Goal: Task Accomplishment & Management: Complete application form

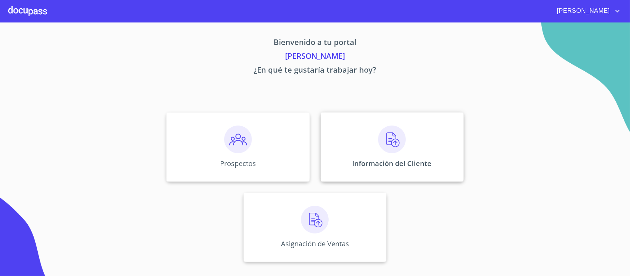
click at [384, 135] on img at bounding box center [392, 140] width 28 height 28
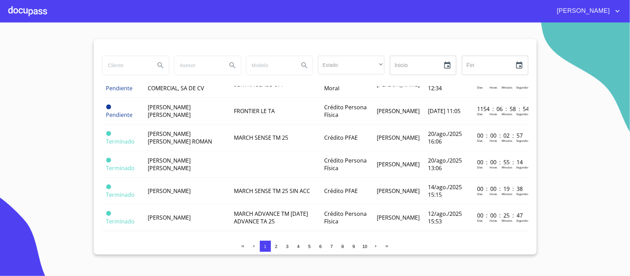
scroll to position [415, 0]
click at [179, 171] on td "[PERSON_NAME] [PERSON_NAME]" at bounding box center [187, 163] width 87 height 27
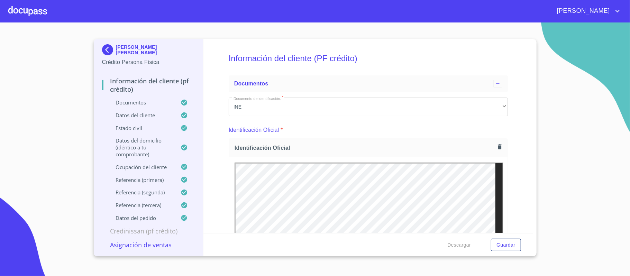
click at [498, 148] on icon "button" at bounding box center [500, 146] width 4 height 5
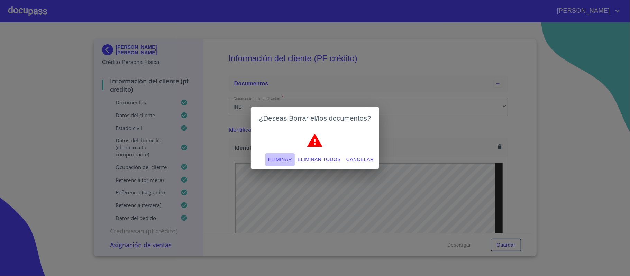
click at [291, 156] on span "Eliminar" at bounding box center [280, 159] width 24 height 9
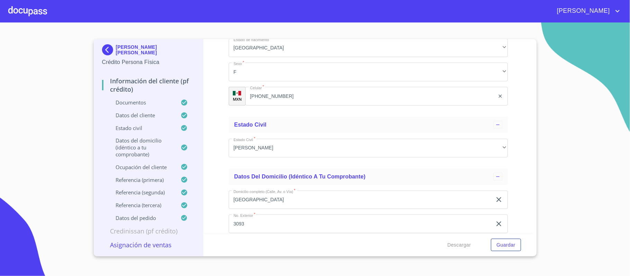
scroll to position [2538, 0]
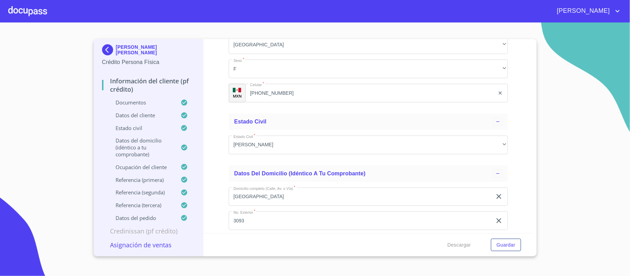
click at [24, 10] on div at bounding box center [27, 11] width 39 height 22
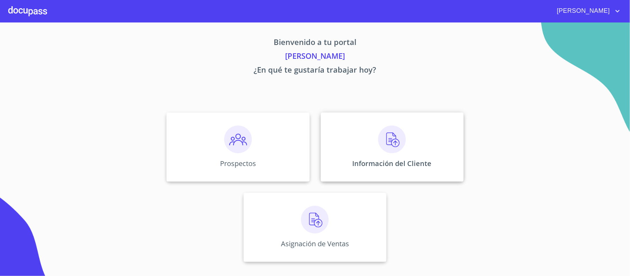
click at [391, 144] on img at bounding box center [392, 140] width 28 height 28
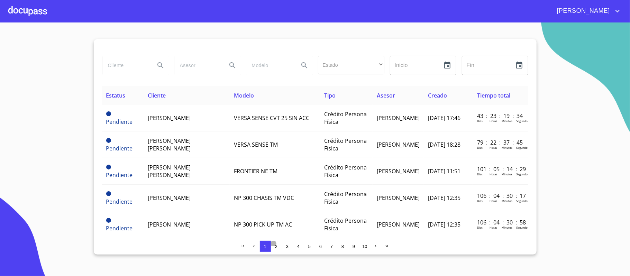
click at [276, 247] on span "2" at bounding box center [276, 246] width 2 height 5
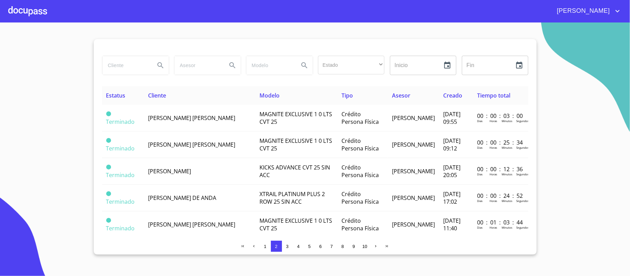
click at [17, 7] on div at bounding box center [27, 11] width 39 height 22
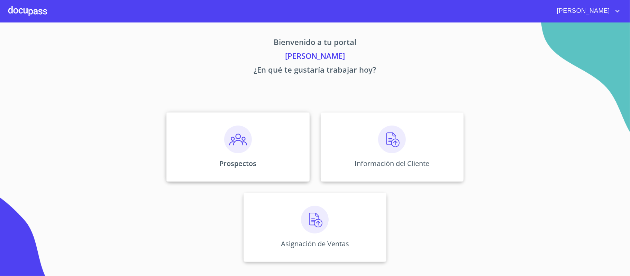
click at [235, 138] on img at bounding box center [238, 140] width 28 height 28
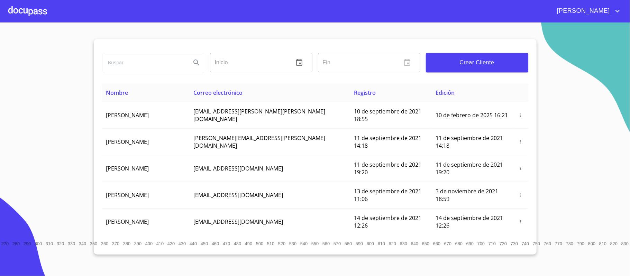
click at [474, 64] on span "Crear Cliente" at bounding box center [477, 63] width 91 height 10
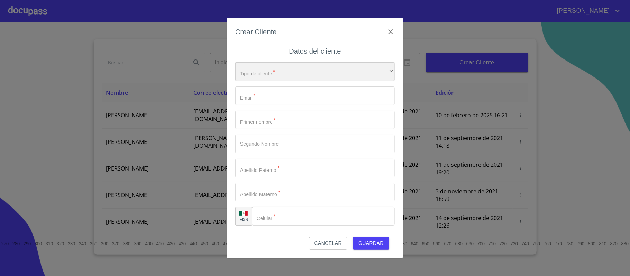
click at [281, 73] on div "​" at bounding box center [315, 71] width 160 height 19
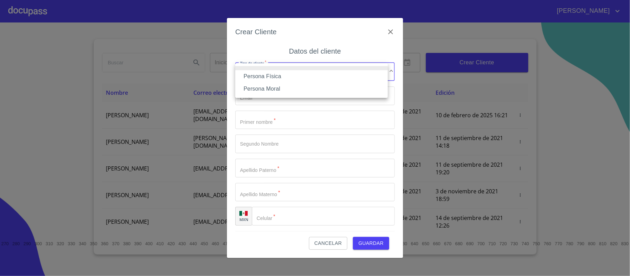
click at [277, 76] on li "Persona Física" at bounding box center [311, 76] width 153 height 12
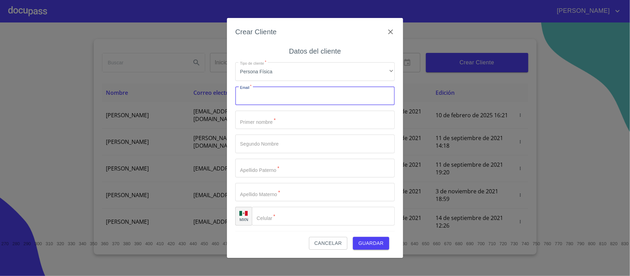
click at [269, 96] on input "Tipo de cliente   *" at bounding box center [315, 96] width 160 height 19
click at [334, 244] on span "Cancelar" at bounding box center [328, 243] width 27 height 9
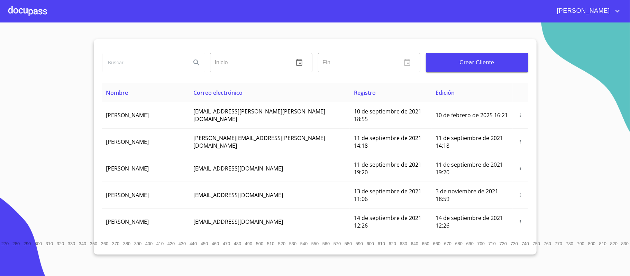
click at [18, 11] on div at bounding box center [27, 11] width 39 height 22
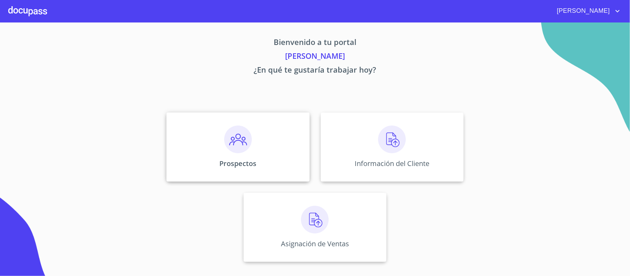
click at [243, 143] on img at bounding box center [238, 140] width 28 height 28
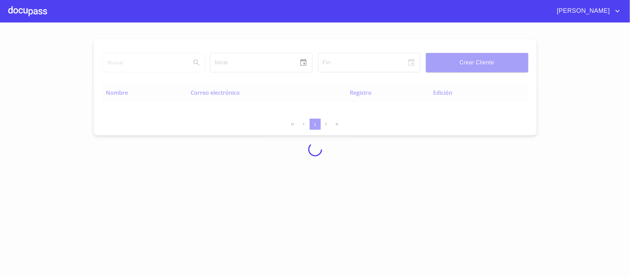
click at [161, 60] on div at bounding box center [315, 150] width 630 height 254
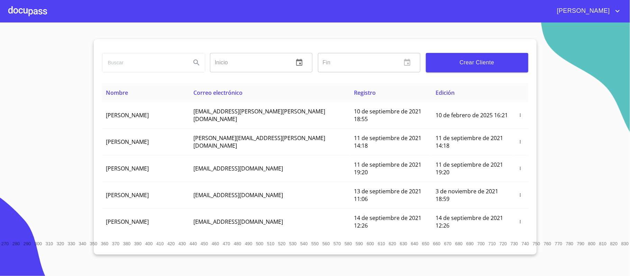
click at [156, 60] on input "search" at bounding box center [143, 62] width 83 height 19
type input "[PERSON_NAME]"
click at [194, 65] on icon "Search" at bounding box center [196, 63] width 8 height 8
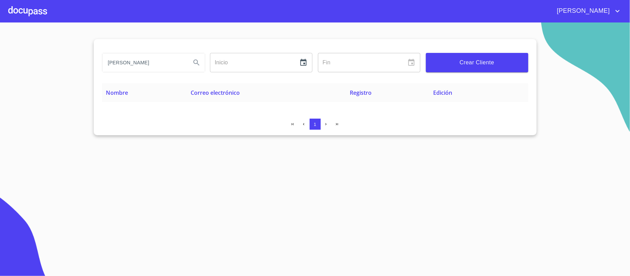
drag, startPoint x: 172, startPoint y: 61, endPoint x: 95, endPoint y: 65, distance: 77.3
click at [95, 65] on div "[PERSON_NAME] Inicio ​ Fin ​ Crear Cliente Nombre Correo electrónico Registro E…" at bounding box center [315, 87] width 443 height 96
click at [14, 8] on div at bounding box center [27, 11] width 39 height 22
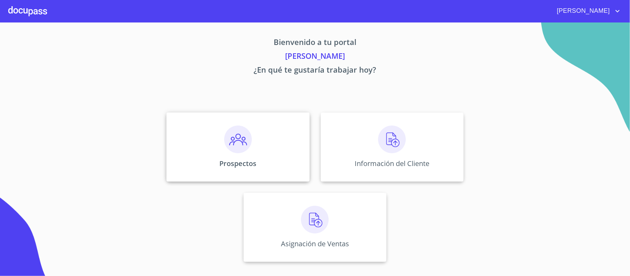
click at [216, 142] on div "Prospectos" at bounding box center [238, 147] width 143 height 69
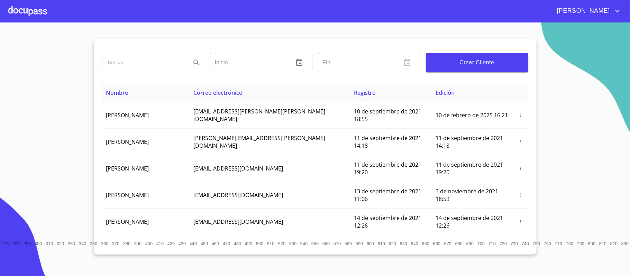
click at [473, 61] on span "Crear Cliente" at bounding box center [477, 63] width 91 height 10
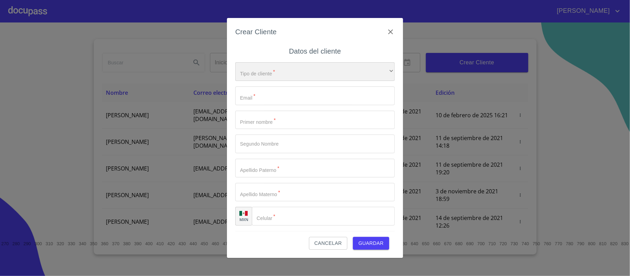
click at [302, 68] on div "​" at bounding box center [315, 71] width 160 height 19
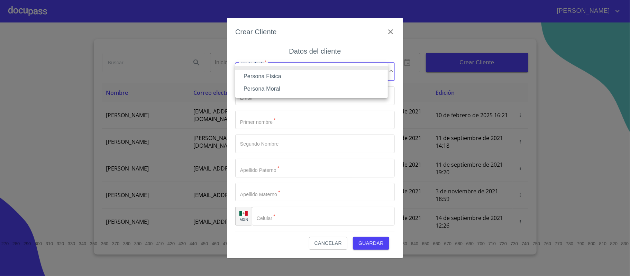
click at [277, 75] on li "Persona Física" at bounding box center [311, 76] width 153 height 12
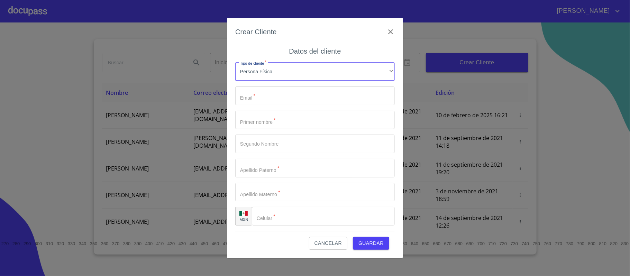
click at [274, 97] on input "Tipo de cliente   *" at bounding box center [315, 96] width 160 height 19
type input "[EMAIL_ADDRESS][DOMAIN_NAME]"
click at [291, 119] on input "Tipo de cliente   *" at bounding box center [315, 120] width 160 height 19
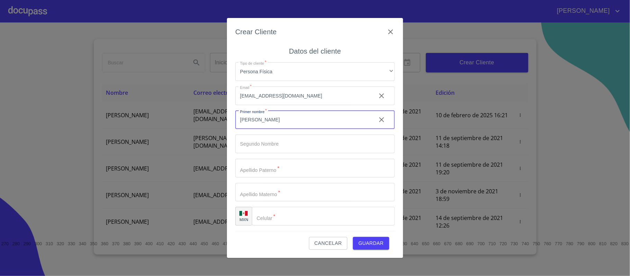
type input "[PERSON_NAME]"
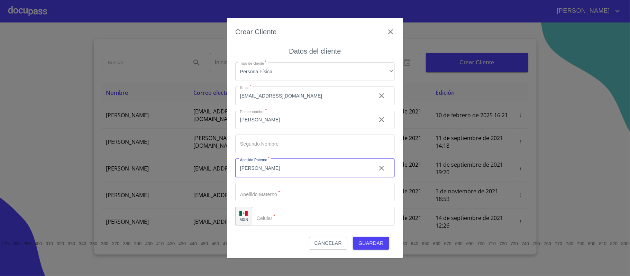
type input "[PERSON_NAME]"
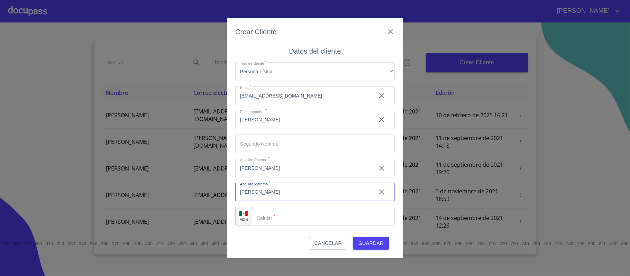
type input "[PERSON_NAME]"
click at [321, 221] on input "Tipo de cliente   *" at bounding box center [323, 216] width 143 height 19
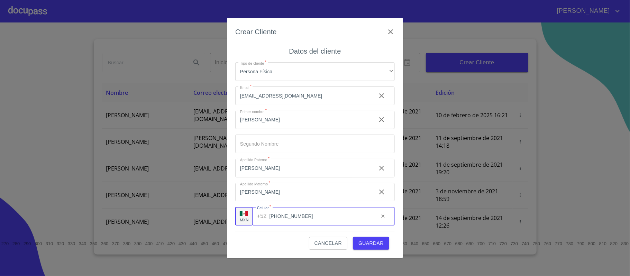
type input "[PHONE_NUMBER]"
click at [372, 244] on span "Guardar" at bounding box center [371, 243] width 25 height 9
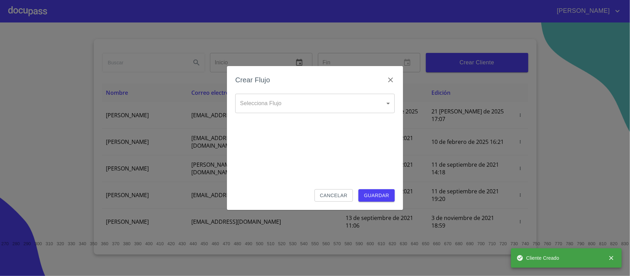
click at [306, 108] on body "[PERSON_NAME] ​ Fin ​ Crear Cliente Nombre Correo electrónico Registro Edición …" at bounding box center [315, 138] width 630 height 276
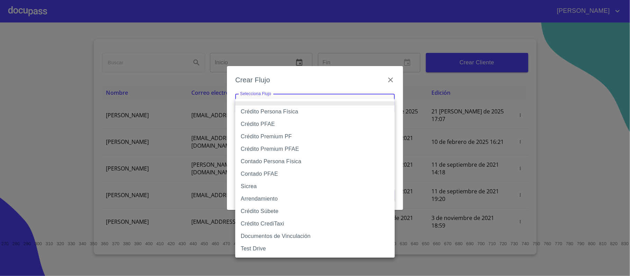
click at [281, 111] on li "Crédito Persona Física" at bounding box center [315, 112] width 160 height 12
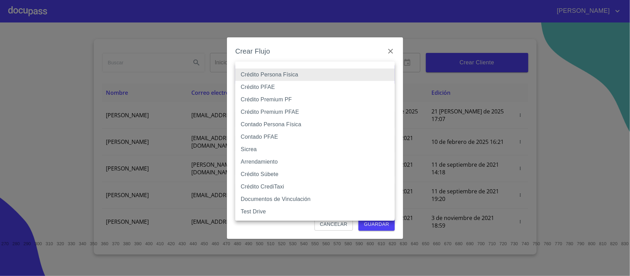
click at [267, 74] on body "[PERSON_NAME] ​ Fin ​ Crear Cliente Nombre Correo electrónico Registro Edición …" at bounding box center [315, 138] width 630 height 276
click at [253, 123] on li "Contado Persona Física" at bounding box center [315, 124] width 160 height 12
type input "60bf975b0d9865ccc2471536"
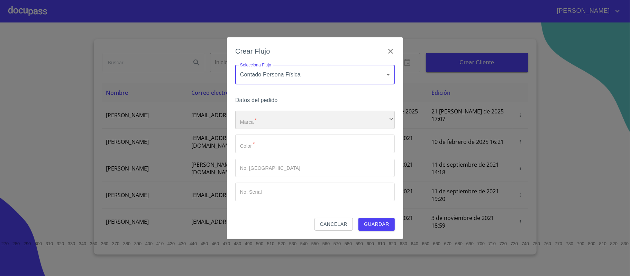
click at [259, 121] on div "​" at bounding box center [315, 120] width 160 height 19
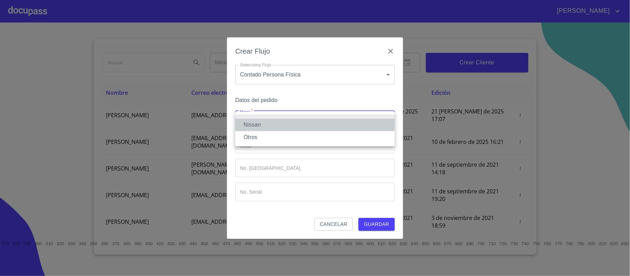
click at [258, 122] on li "Nissan" at bounding box center [315, 125] width 160 height 12
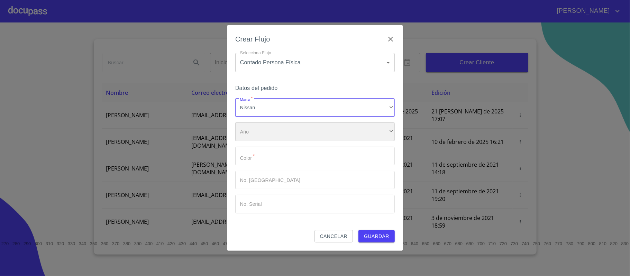
click at [257, 132] on div "​" at bounding box center [315, 132] width 160 height 19
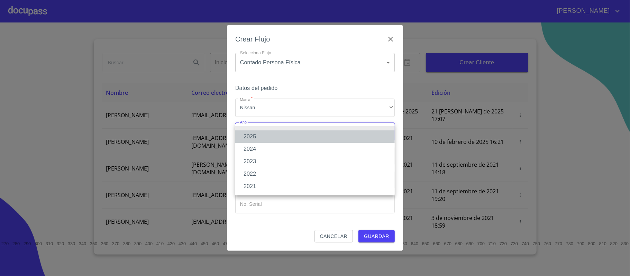
click at [255, 136] on li "2025" at bounding box center [315, 137] width 160 height 12
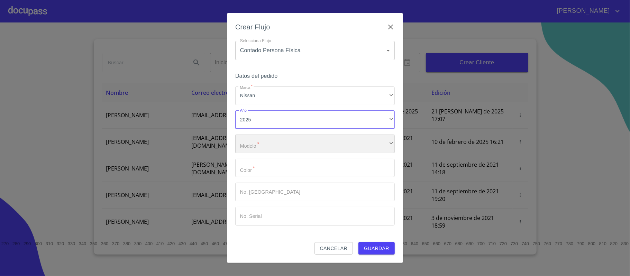
click at [256, 140] on div "​" at bounding box center [315, 144] width 160 height 19
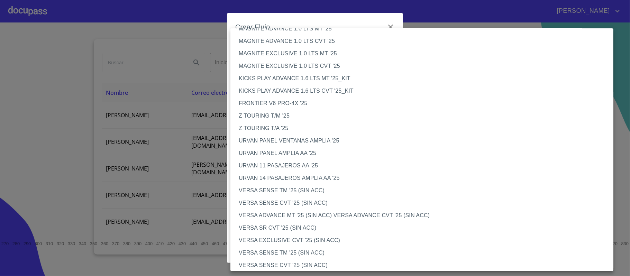
scroll to position [138, 0]
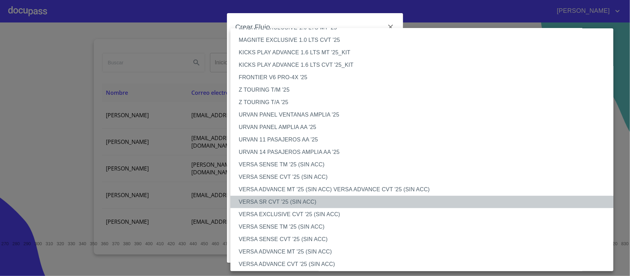
click at [255, 201] on li "VERSA SR CVT '25 (SIN ACC)" at bounding box center [426, 202] width 390 height 12
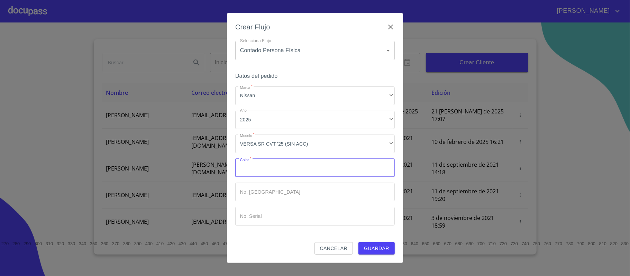
click at [262, 170] on input "Marca   *" at bounding box center [315, 168] width 160 height 19
type input "GRIS"
click at [261, 178] on input "Marca   *" at bounding box center [302, 168] width 135 height 19
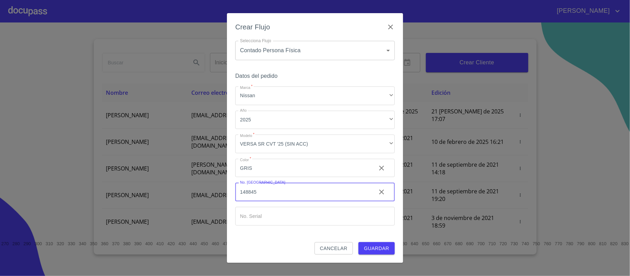
type input "148845"
click at [380, 248] on span "Guardar" at bounding box center [376, 248] width 25 height 9
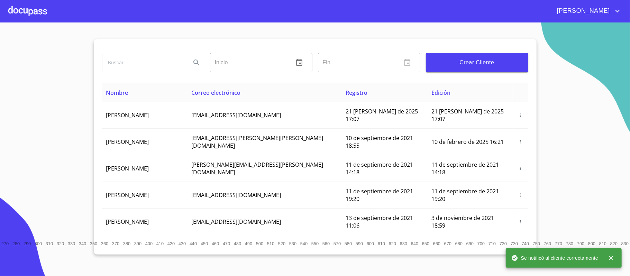
click at [11, 12] on div at bounding box center [27, 11] width 39 height 22
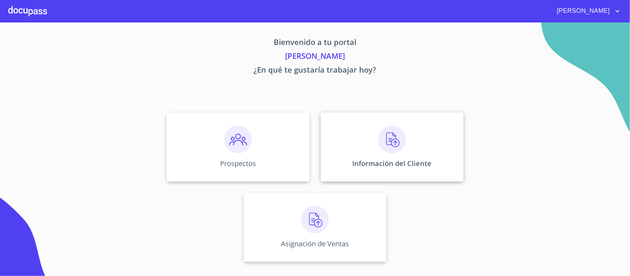
click at [376, 133] on div "Información del Cliente" at bounding box center [392, 147] width 143 height 69
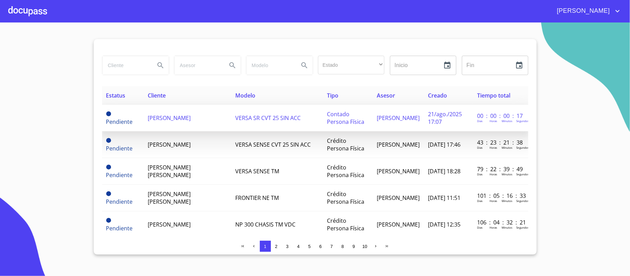
click at [150, 120] on span "[PERSON_NAME]" at bounding box center [169, 118] width 43 height 8
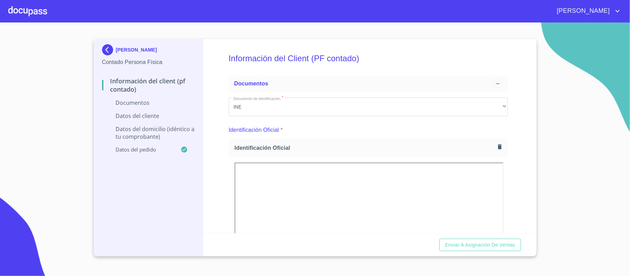
click at [513, 147] on div "Información del Client (PF contado) Documentos Documento de identificación.   *…" at bounding box center [369, 136] width 330 height 194
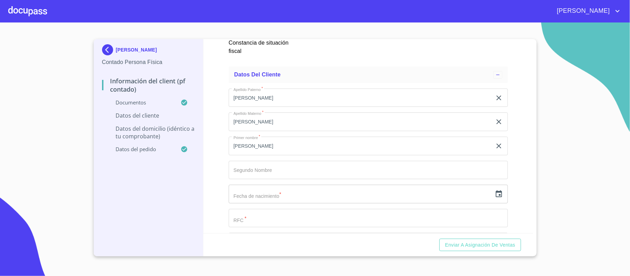
scroll to position [1314, 0]
click at [495, 168] on icon "button" at bounding box center [499, 168] width 8 height 8
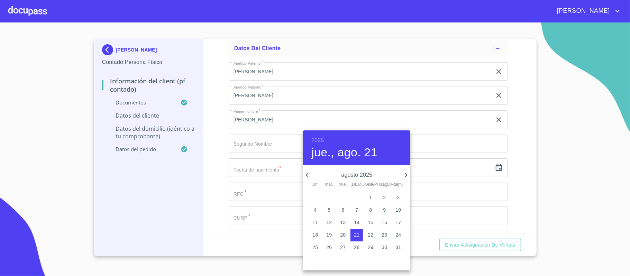
click at [316, 137] on h6 "2025" at bounding box center [318, 141] width 12 height 10
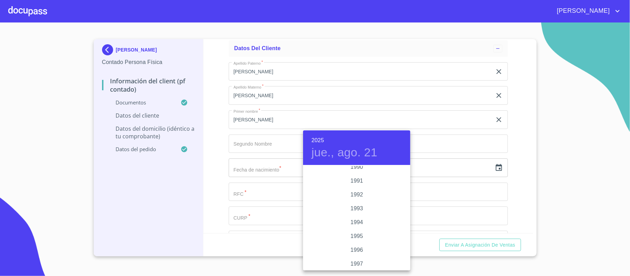
scroll to position [891, 0]
click at [345, 182] on div "1990" at bounding box center [356, 183] width 107 height 14
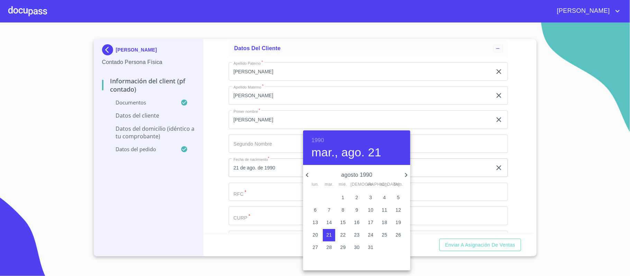
click at [409, 175] on icon "button" at bounding box center [406, 175] width 8 height 8
click at [319, 235] on span "17" at bounding box center [315, 235] width 12 height 7
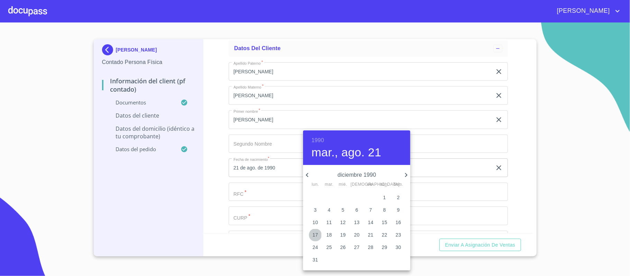
type input "17 de dic. de 1990"
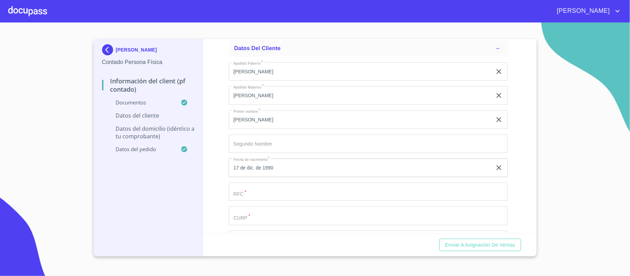
click at [255, 81] on input "Documento de identificación.   *" at bounding box center [360, 71] width 263 height 19
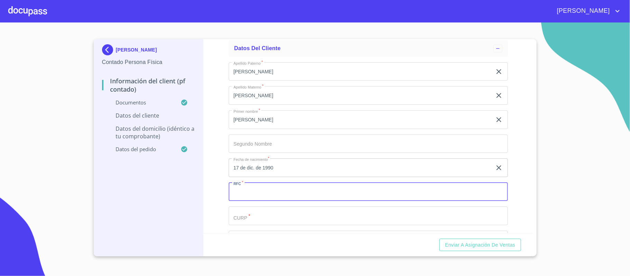
paste input "AACH901217JV8"
type input "AACH901217JV8"
click at [251, 81] on input "Documento de identificación.   *" at bounding box center [360, 71] width 263 height 19
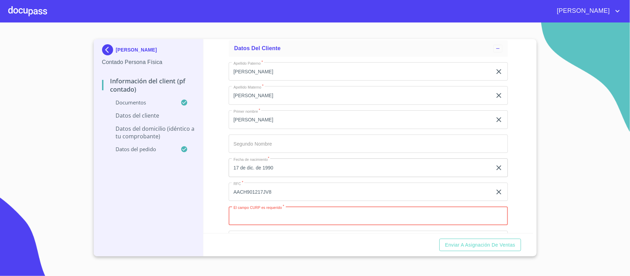
paste input "AACH901217HGRLSG05"
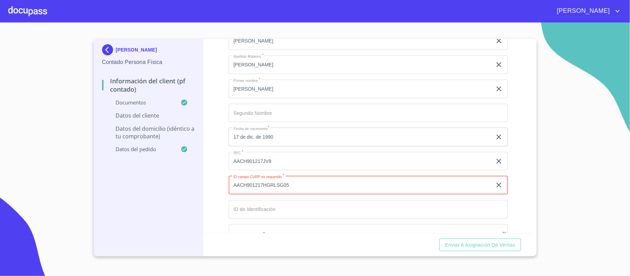
scroll to position [1360, 0]
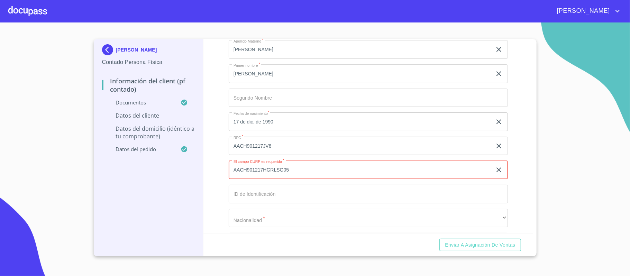
type input "AACH901217HGRLSG05"
click at [216, 134] on div "Información del Client (PF contado) Documentos Documento de identificación.   *…" at bounding box center [369, 136] width 330 height 194
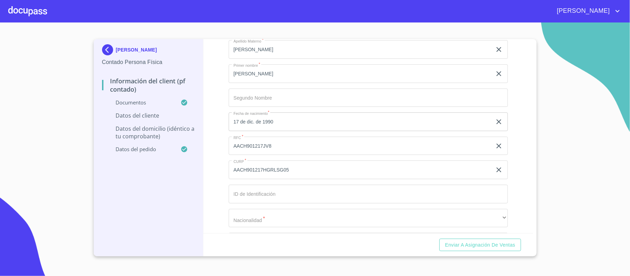
click at [244, 35] on input "Documento de identificación.   *" at bounding box center [360, 25] width 263 height 19
type input "2530798891"
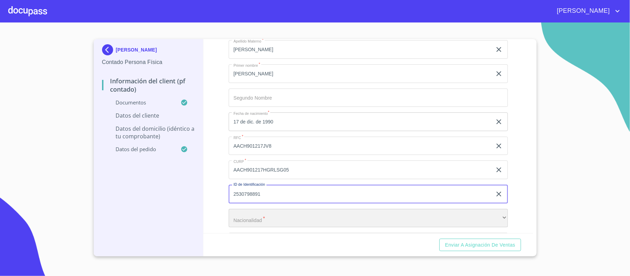
click at [244, 216] on div "​" at bounding box center [368, 218] width 279 height 19
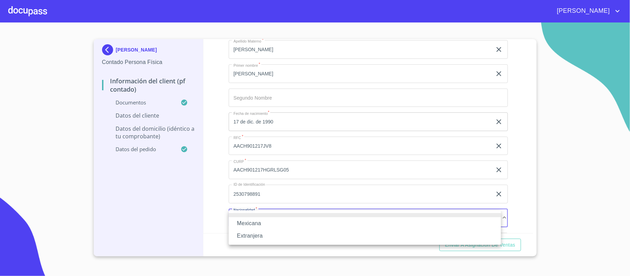
click at [243, 222] on li "Mexicana" at bounding box center [365, 223] width 272 height 12
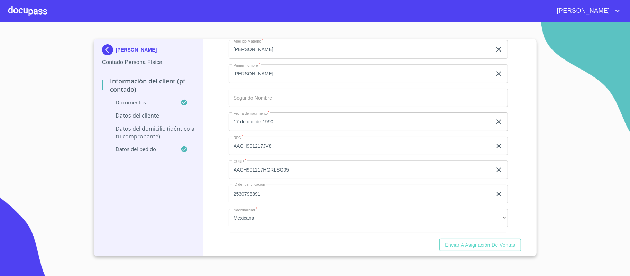
click at [219, 195] on div "Información del Client (PF contado) Documentos Documento de identificación.   *…" at bounding box center [369, 136] width 330 height 194
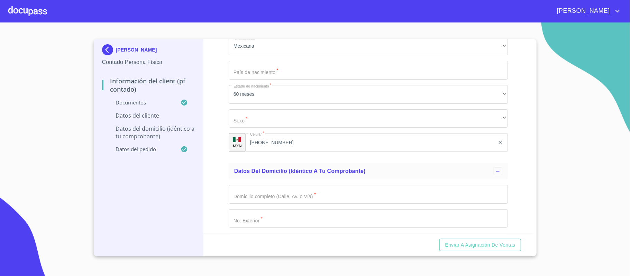
scroll to position [1545, 0]
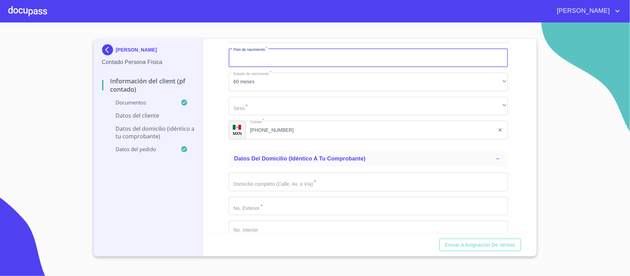
click at [252, 54] on input "Documento de identificación.   *" at bounding box center [368, 57] width 279 height 19
type input "[GEOGRAPHIC_DATA]"
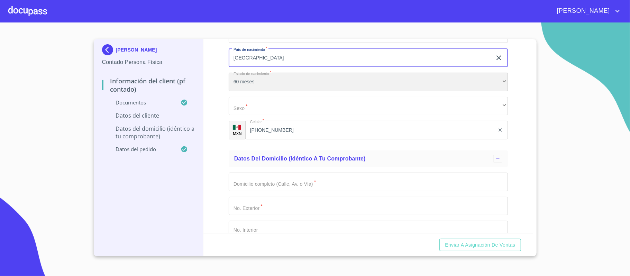
click at [253, 84] on div "60 meses" at bounding box center [368, 82] width 279 height 19
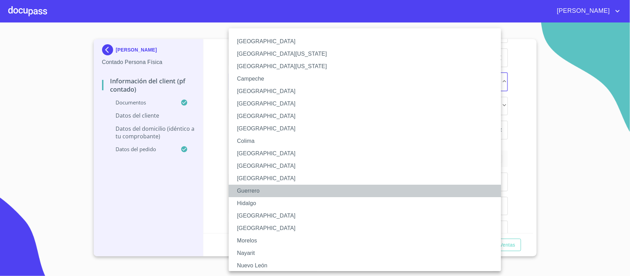
click at [237, 188] on li "Guerrero" at bounding box center [368, 191] width 279 height 12
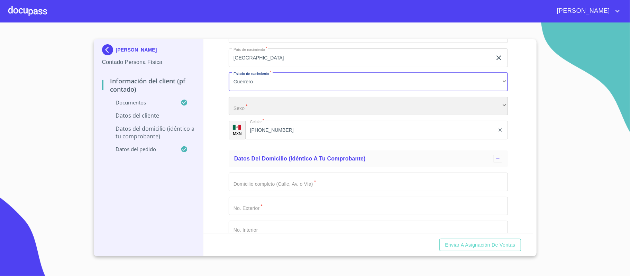
click at [249, 108] on div "​" at bounding box center [368, 106] width 279 height 19
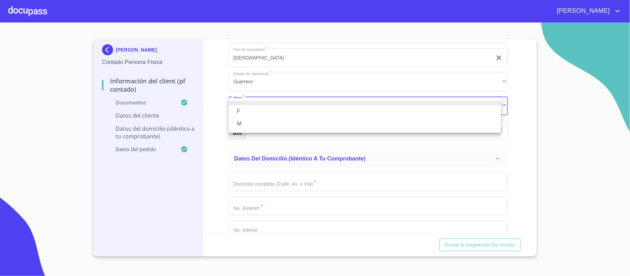
click at [243, 125] on li "M" at bounding box center [365, 124] width 272 height 12
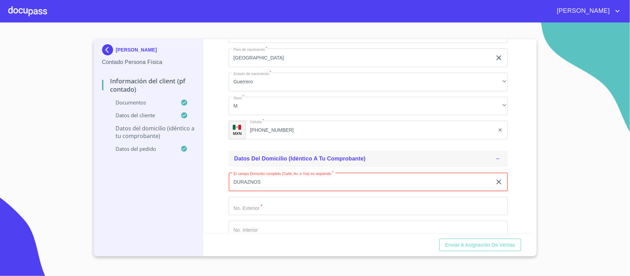
type input "DURAZNOS"
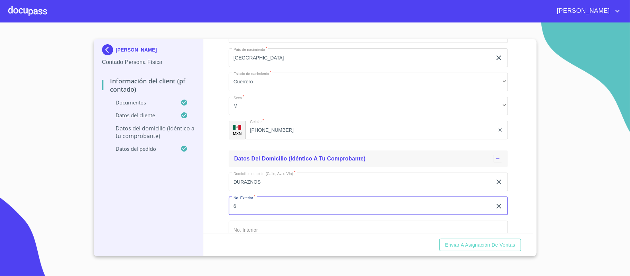
type input "6"
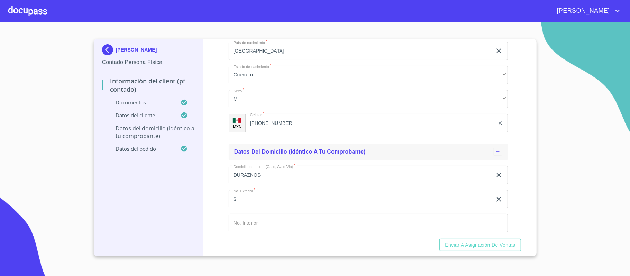
scroll to position [1663, 0]
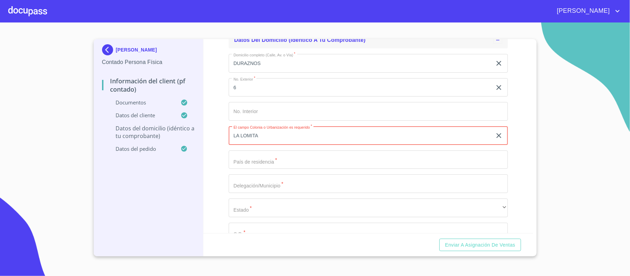
type input "LA LOMITA"
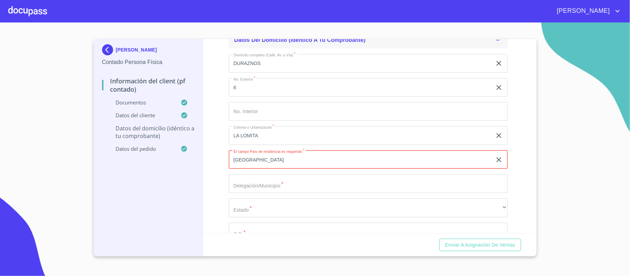
type input "[GEOGRAPHIC_DATA]"
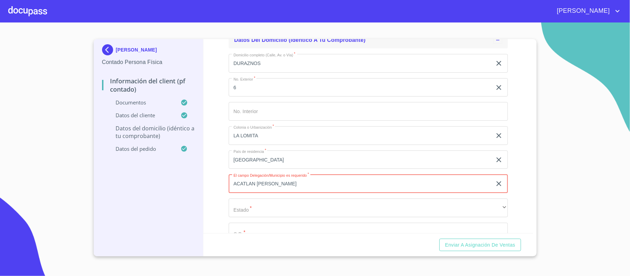
type input "ACATLAN [PERSON_NAME]"
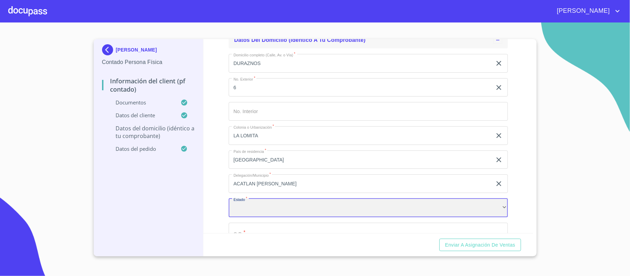
scroll to position [1709, 0]
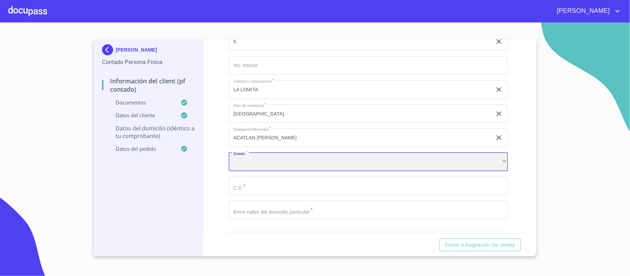
click at [250, 161] on div "​" at bounding box center [368, 162] width 279 height 19
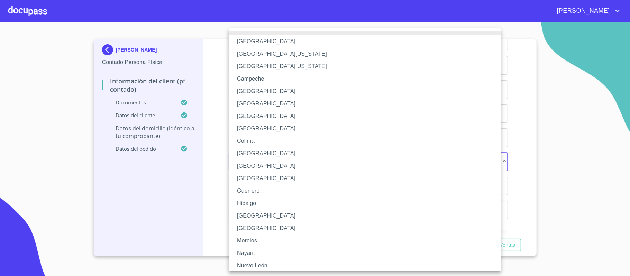
click at [254, 219] on li "[GEOGRAPHIC_DATA]" at bounding box center [368, 216] width 279 height 12
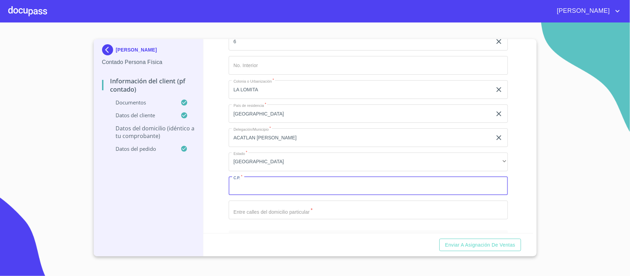
click at [251, 191] on input "Documento de identificación.   *" at bounding box center [368, 186] width 279 height 19
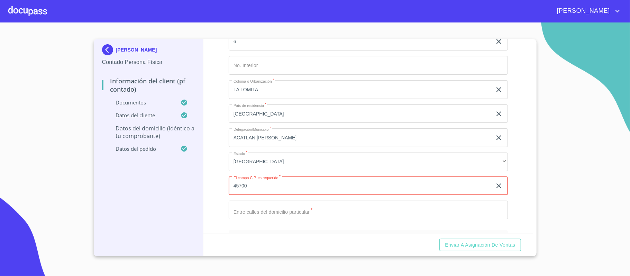
type input "45700"
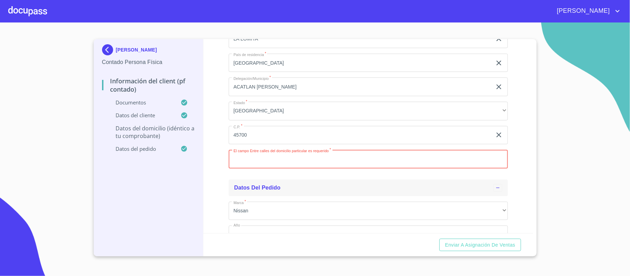
scroll to position [1806, 0]
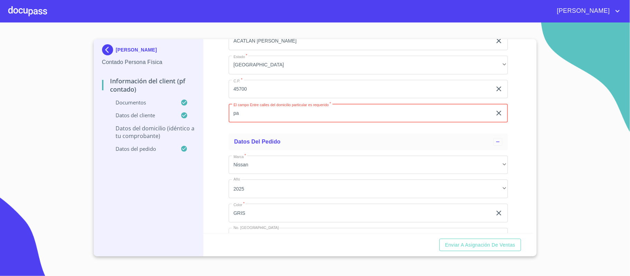
type input "p"
type input "CIRUELOS Y CEREZOS"
click at [518, 125] on div "Información del Client (PF contado) Documentos Documento de identificación.   *…" at bounding box center [369, 136] width 330 height 194
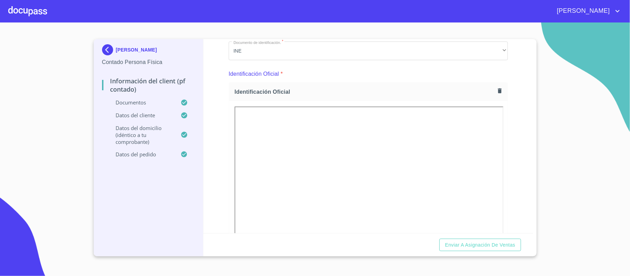
scroll to position [0, 0]
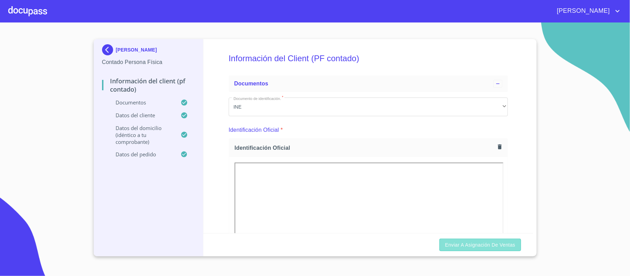
click at [475, 247] on span "Enviar a Asignación de Ventas" at bounding box center [480, 245] width 70 height 9
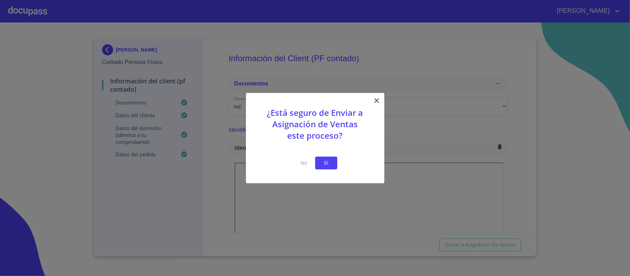
click at [327, 160] on span "Si" at bounding box center [326, 163] width 11 height 9
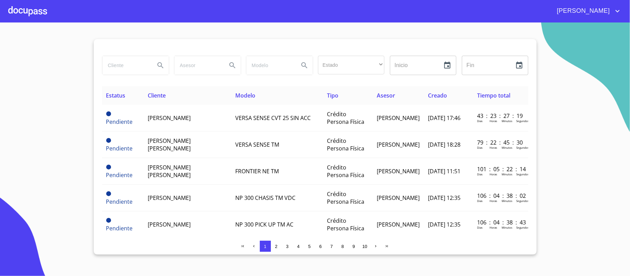
click at [17, 9] on div at bounding box center [27, 11] width 39 height 22
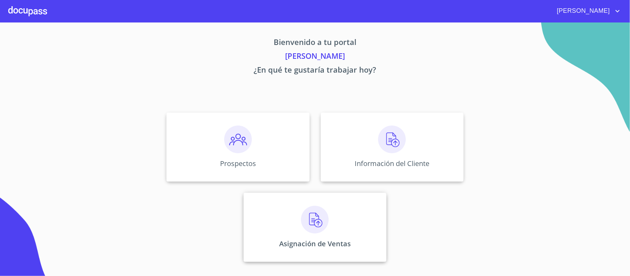
click at [313, 220] on img at bounding box center [315, 220] width 28 height 28
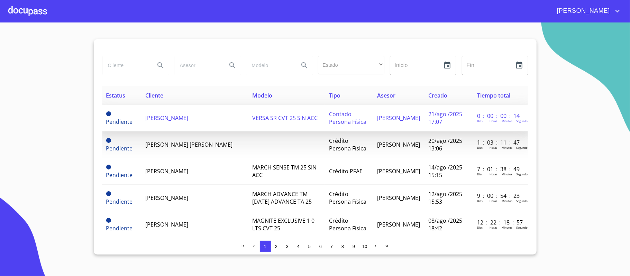
click at [167, 118] on span "[PERSON_NAME]" at bounding box center [166, 118] width 43 height 8
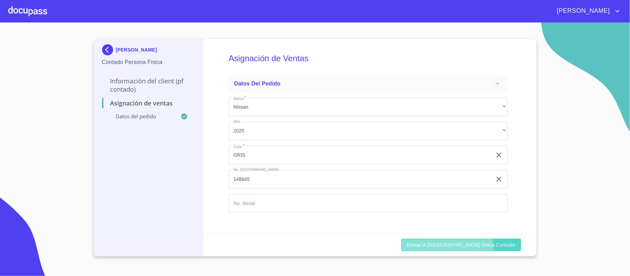
click at [477, 246] on span "Enviar a [GEOGRAPHIC_DATA] única contado" at bounding box center [461, 245] width 109 height 9
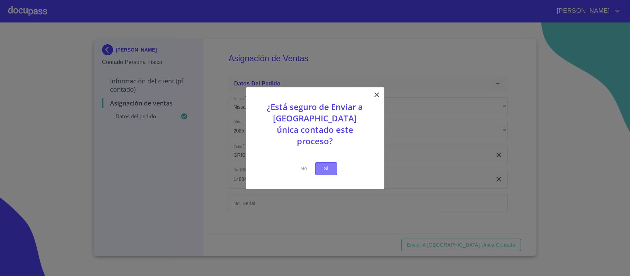
click at [325, 164] on span "Si" at bounding box center [326, 168] width 11 height 9
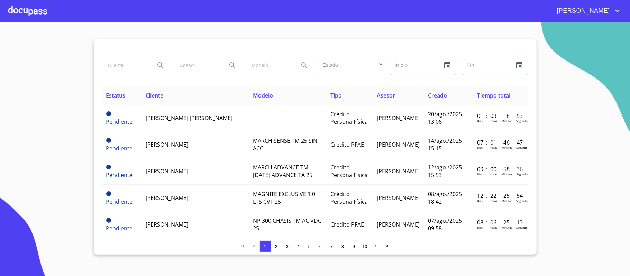
click at [602, 12] on span "[PERSON_NAME]" at bounding box center [583, 11] width 62 height 11
click at [612, 12] on li "Salir" at bounding box center [611, 14] width 23 height 12
